Goal: Transaction & Acquisition: Book appointment/travel/reservation

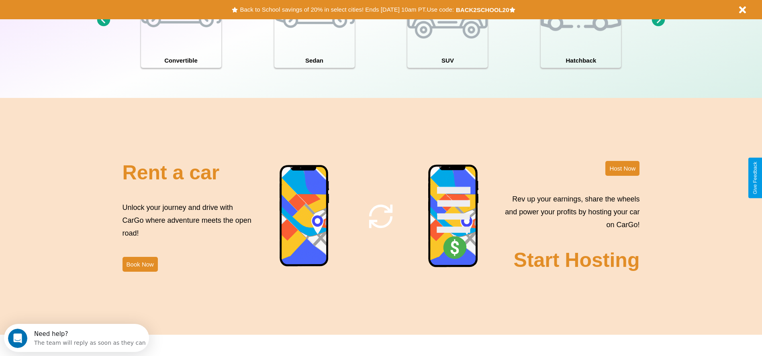
scroll to position [1152, 0]
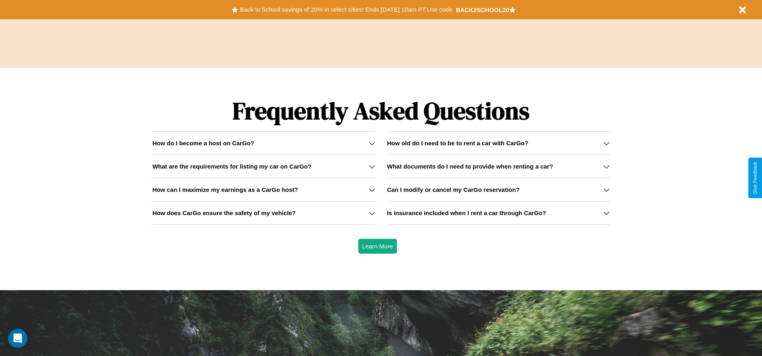
click at [606, 166] on icon at bounding box center [606, 166] width 6 height 6
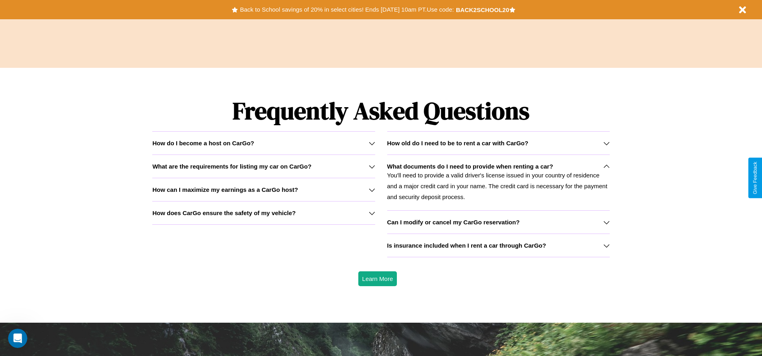
click at [264, 190] on h3 "How can I maximize my earnings as a CarGo host?" at bounding box center [225, 189] width 146 height 7
click at [498, 222] on h3 "Can I modify or cancel my CarGo reservation?" at bounding box center [453, 222] width 133 height 7
click at [264, 166] on h3 "What are the requirements for listing my car on CarGo?" at bounding box center [231, 166] width 159 height 7
click at [498, 143] on h3 "How old do I need to be to rent a car with CarGo?" at bounding box center [457, 143] width 141 height 7
click at [264, 213] on h3 "How does CarGo ensure the safety of my vehicle?" at bounding box center [223, 213] width 143 height 7
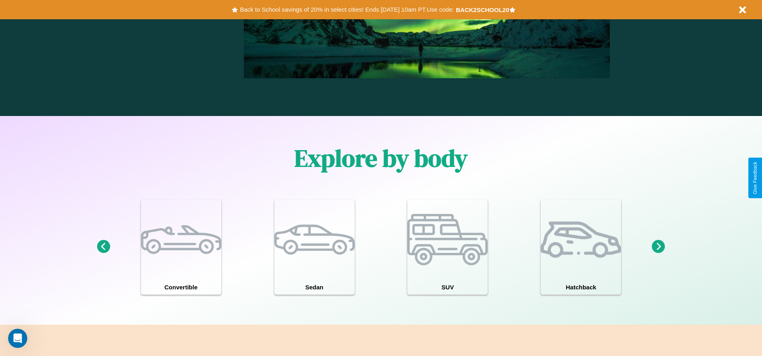
scroll to position [358, 0]
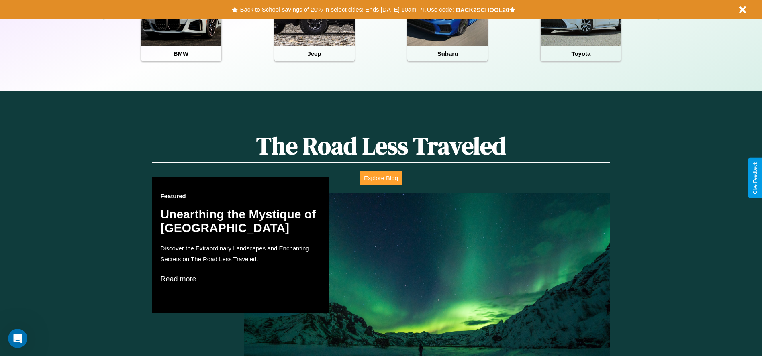
click at [381, 178] on button "Explore Blog" at bounding box center [381, 178] width 42 height 15
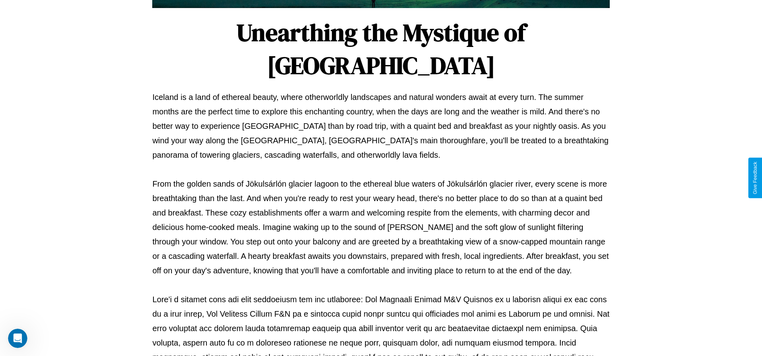
scroll to position [266, 0]
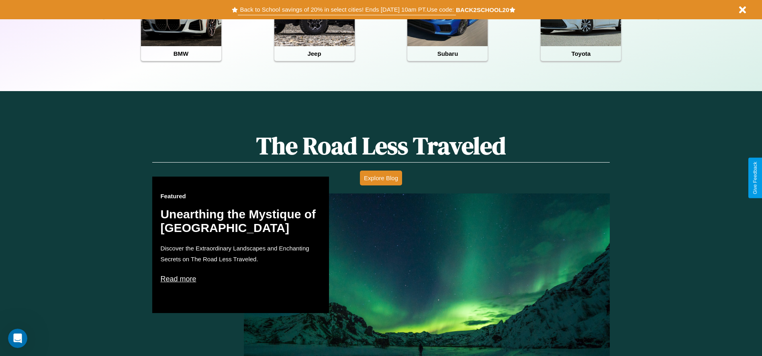
click at [347, 10] on button "Back to School savings of 20% in select cities! Ends [DATE] 10am PT. Use code:" at bounding box center [347, 9] width 218 height 11
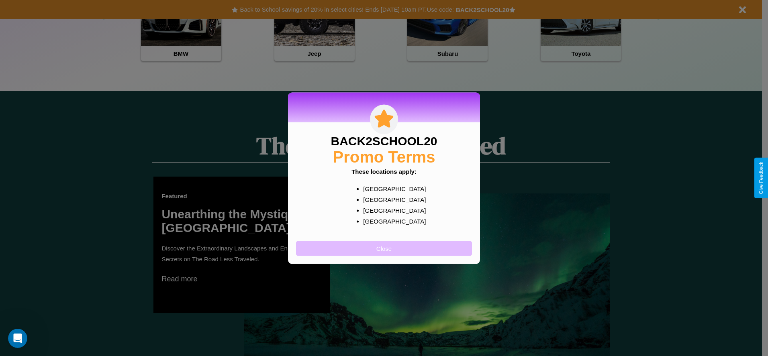
click at [384, 248] on button "Close" at bounding box center [384, 248] width 176 height 15
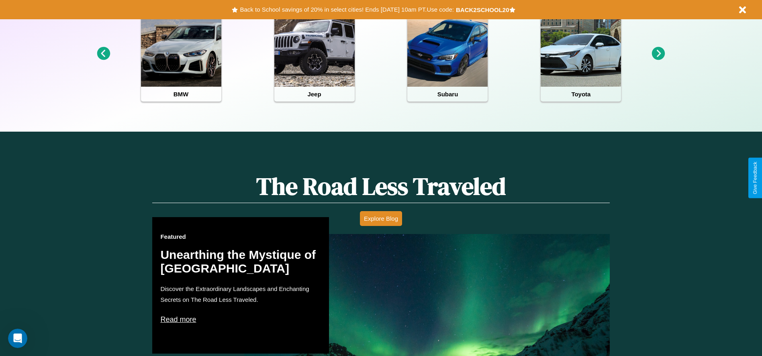
scroll to position [0, 0]
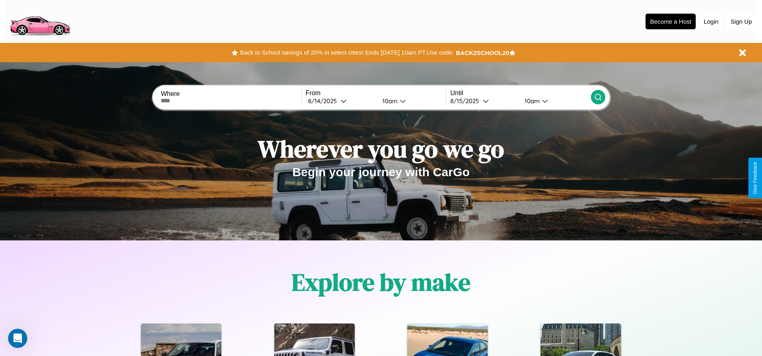
click at [231, 101] on input "text" at bounding box center [231, 101] width 140 height 6
type input "**********"
click at [341, 101] on icon at bounding box center [344, 101] width 6 height 6
select select "*"
select select "****"
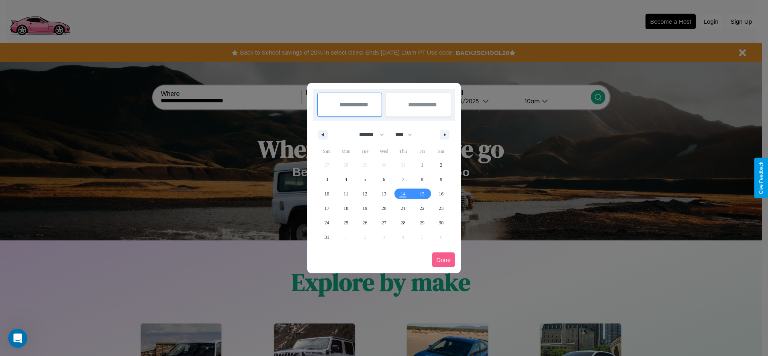
drag, startPoint x: 368, startPoint y: 135, endPoint x: 384, endPoint y: 161, distance: 31.0
click at [368, 135] on select "******* ******** ***** ***** *** **** **** ****** ********* ******* ******** **…" at bounding box center [370, 134] width 34 height 13
select select "**"
click at [384, 179] on span "5" at bounding box center [384, 179] width 2 height 14
type input "**********"
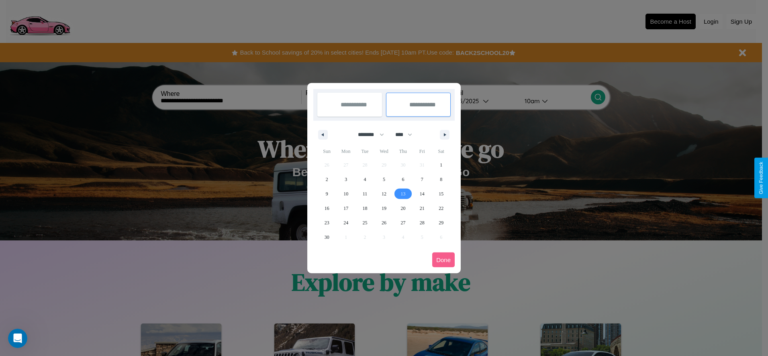
click at [403, 194] on span "13" at bounding box center [402, 194] width 5 height 14
type input "**********"
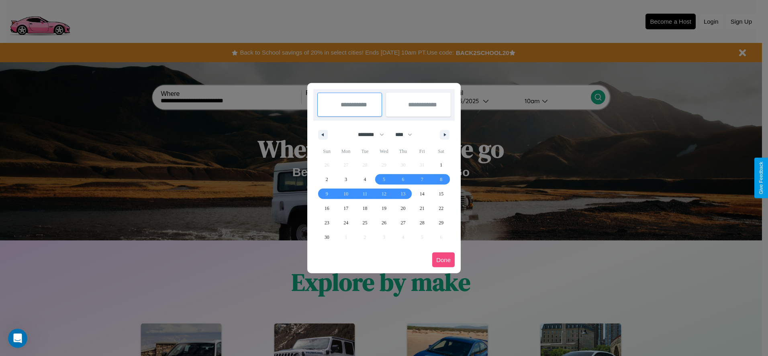
click at [443, 260] on button "Done" at bounding box center [443, 260] width 22 height 15
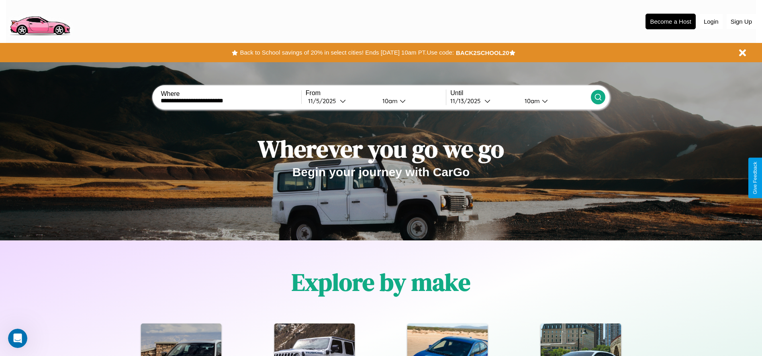
click at [598, 97] on icon at bounding box center [598, 97] width 8 height 8
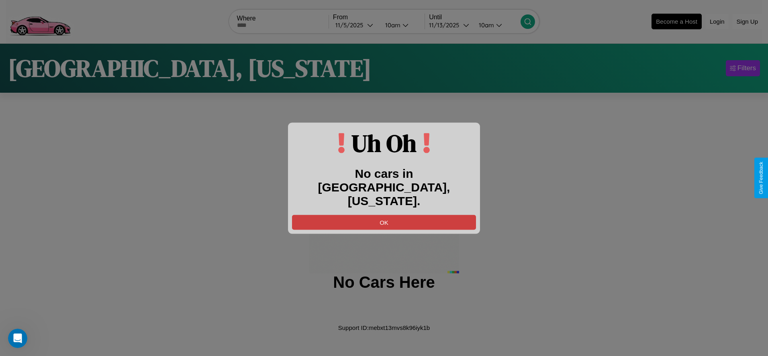
click at [384, 215] on button "OK" at bounding box center [384, 222] width 184 height 15
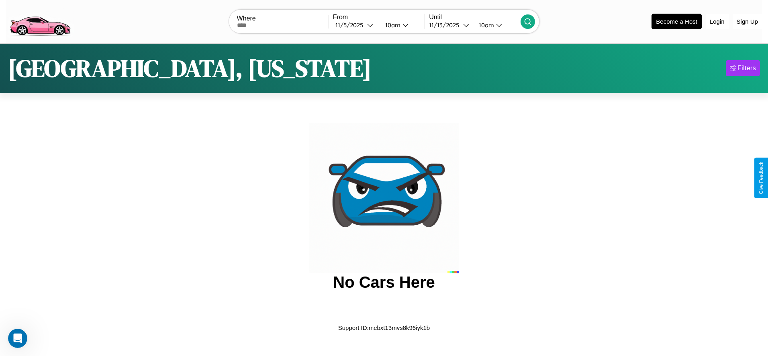
click at [40, 20] on img at bounding box center [40, 21] width 68 height 34
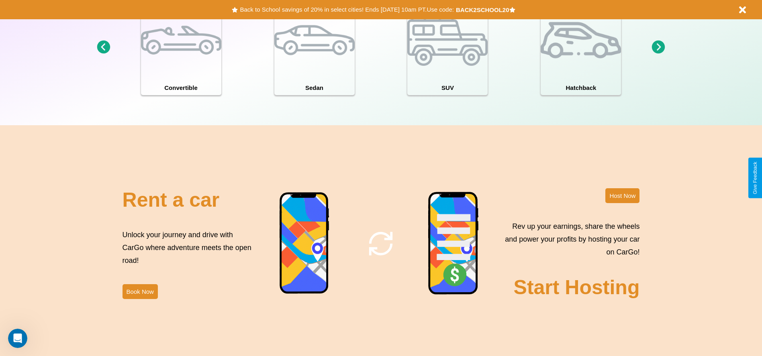
scroll to position [972, 0]
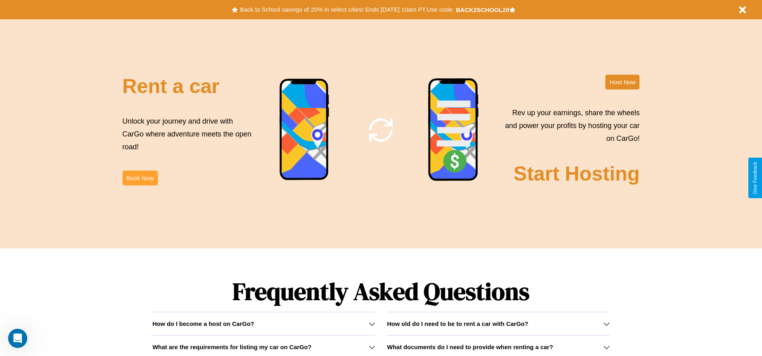
click at [140, 178] on button "Book Now" at bounding box center [140, 178] width 35 height 15
